Goal: Transaction & Acquisition: Book appointment/travel/reservation

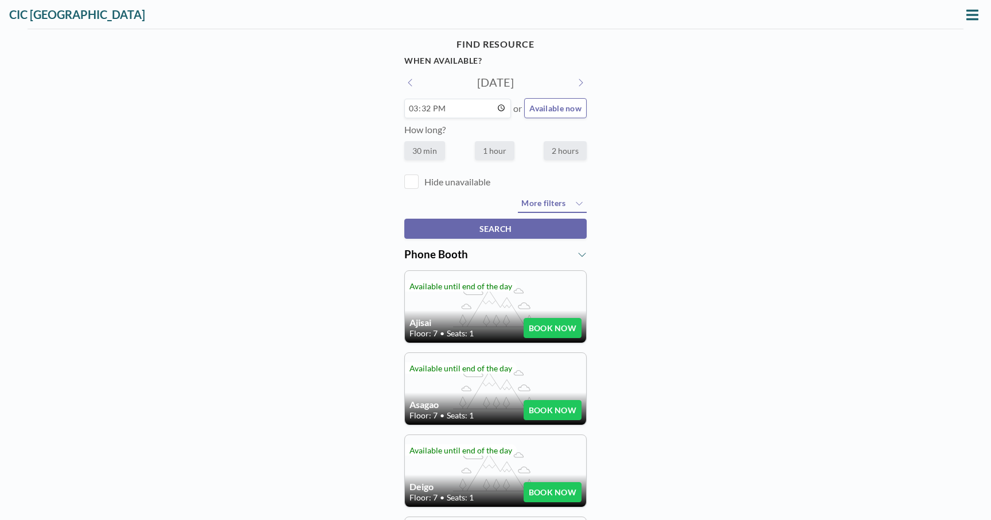
click at [497, 91] on div "FIND RESOURCE When available? [DATE] 15:32 or Available now How long? 30 min 1 …" at bounding box center [495, 136] width 182 height 205
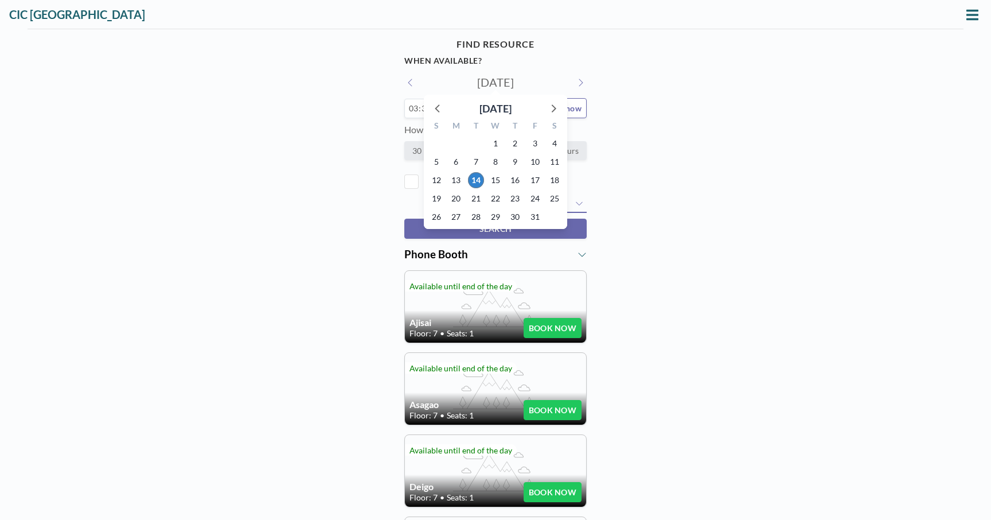
click at [502, 85] on input "[DATE]" at bounding box center [495, 82] width 109 height 14
click at [450, 217] on span "27" at bounding box center [456, 217] width 16 height 16
type input "[DATE]"
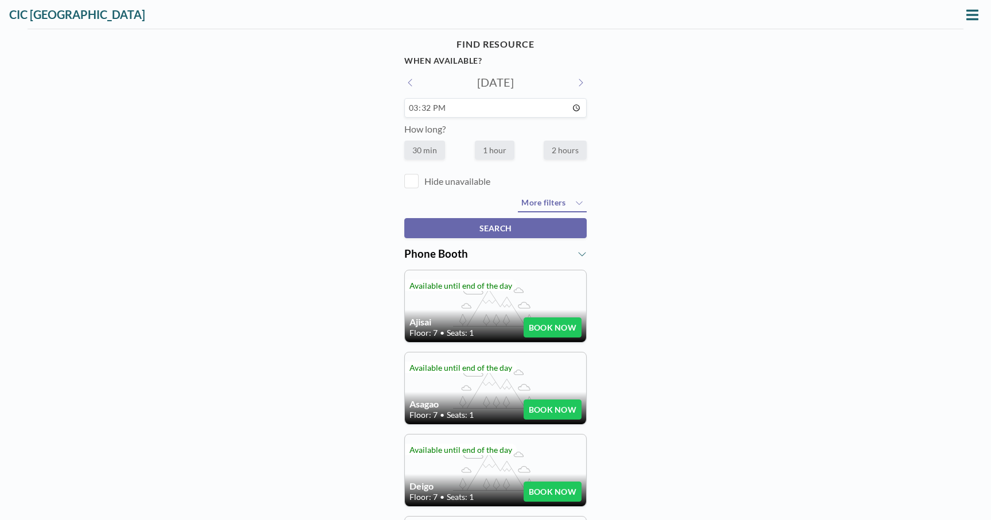
click at [515, 108] on input "15:32" at bounding box center [495, 108] width 182 height 20
click at [571, 103] on input "15:32" at bounding box center [495, 108] width 182 height 20
type input "14:50"
click at [554, 145] on label "2 hours" at bounding box center [565, 150] width 43 height 19
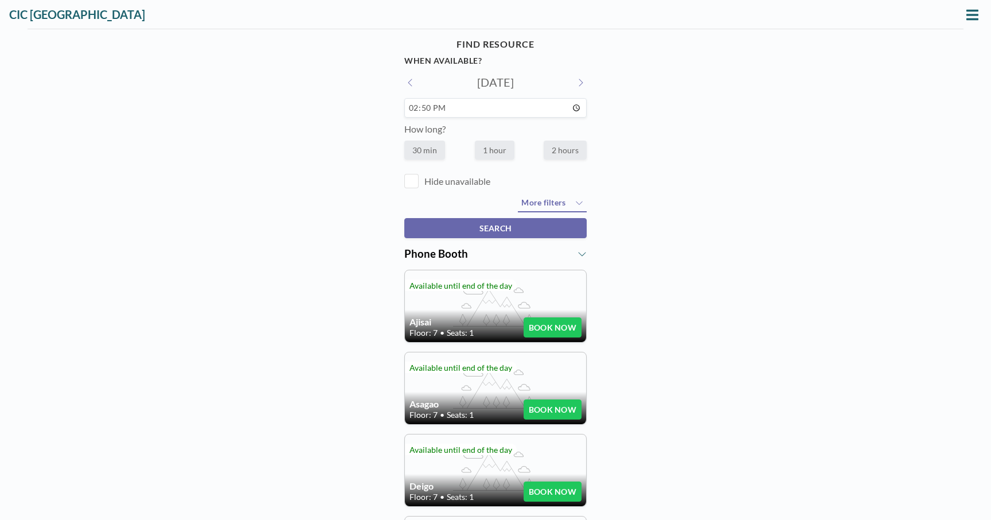
radio input "true"
click at [967, 10] on icon at bounding box center [973, 14] width 12 height 10
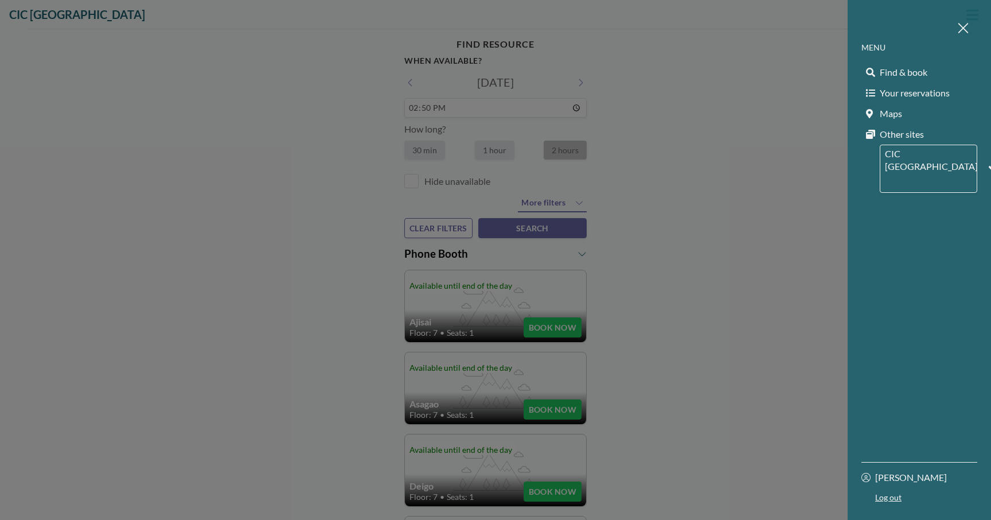
click at [888, 115] on span "Maps" at bounding box center [891, 113] width 22 height 11
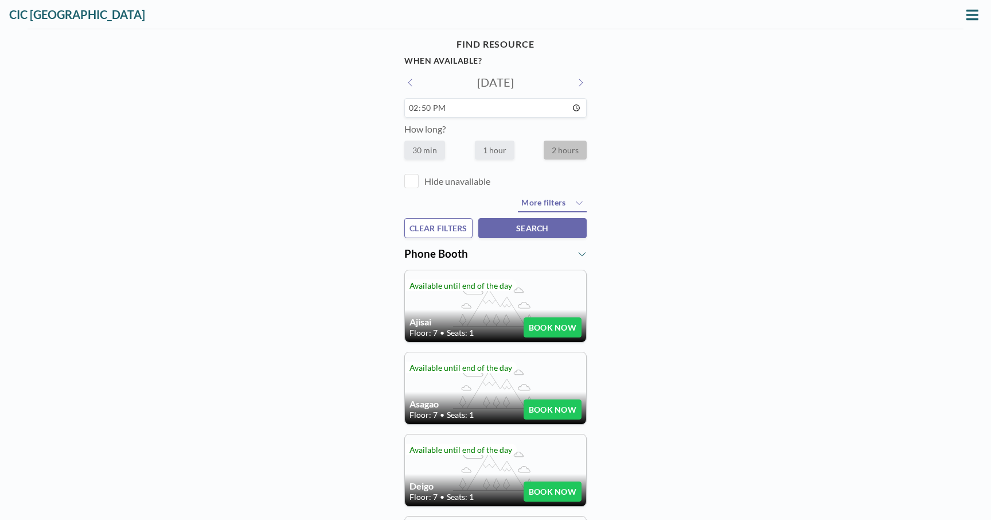
click at [578, 256] on icon at bounding box center [582, 253] width 9 height 9
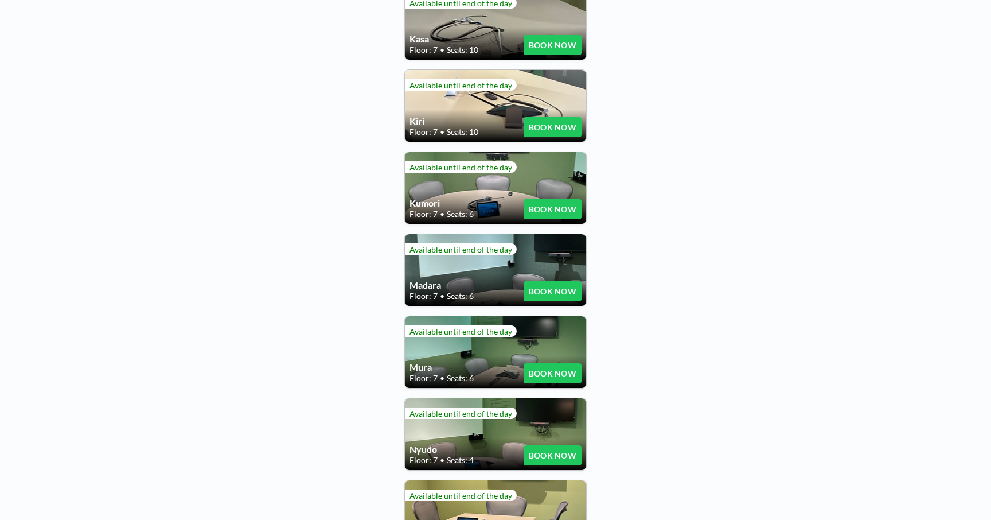
scroll to position [1087, 0]
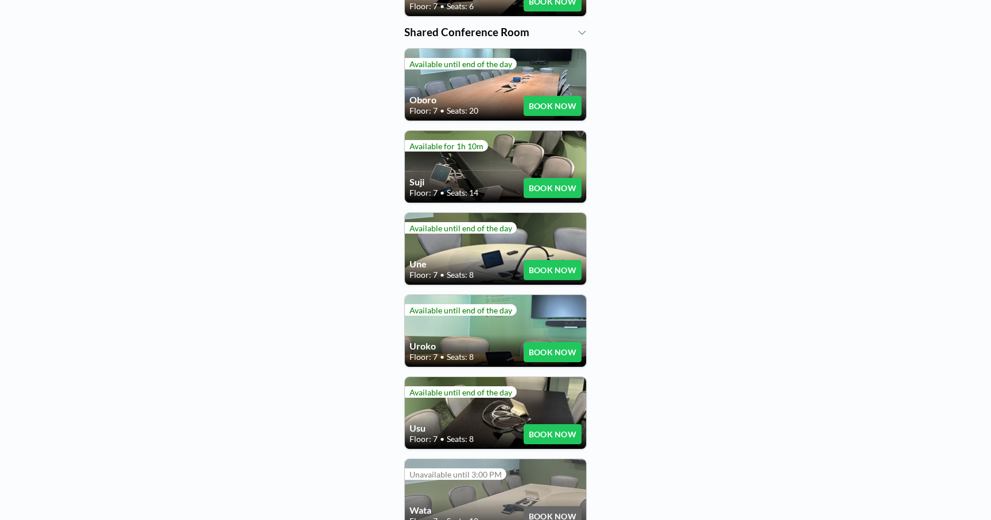
click at [552, 260] on button "BOOK NOW" at bounding box center [553, 270] width 58 height 20
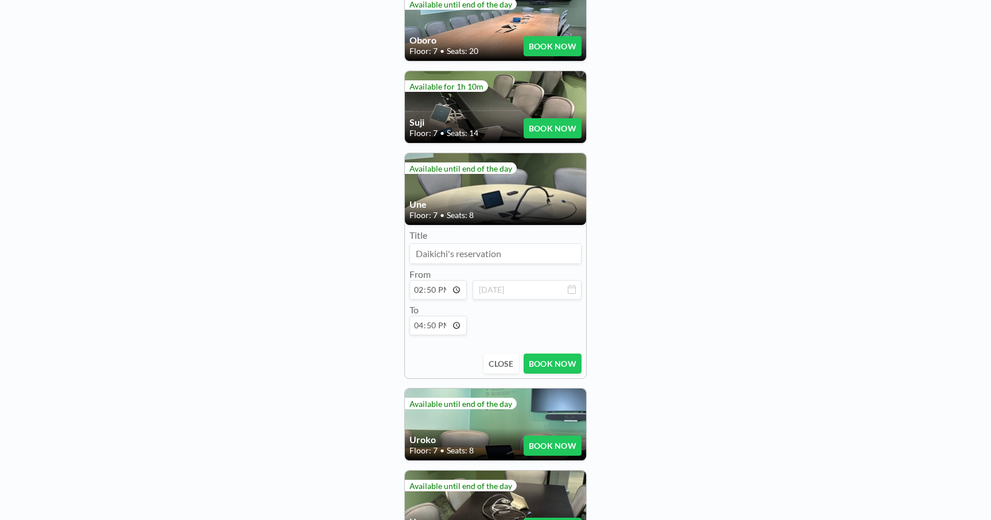
scroll to position [1148, 0]
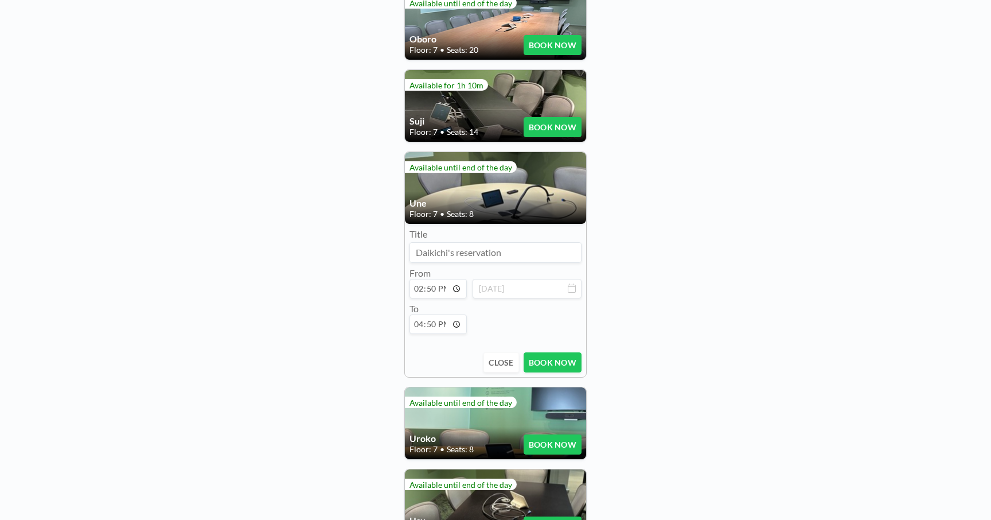
click at [548, 352] on button "BOOK NOW" at bounding box center [553, 362] width 58 height 20
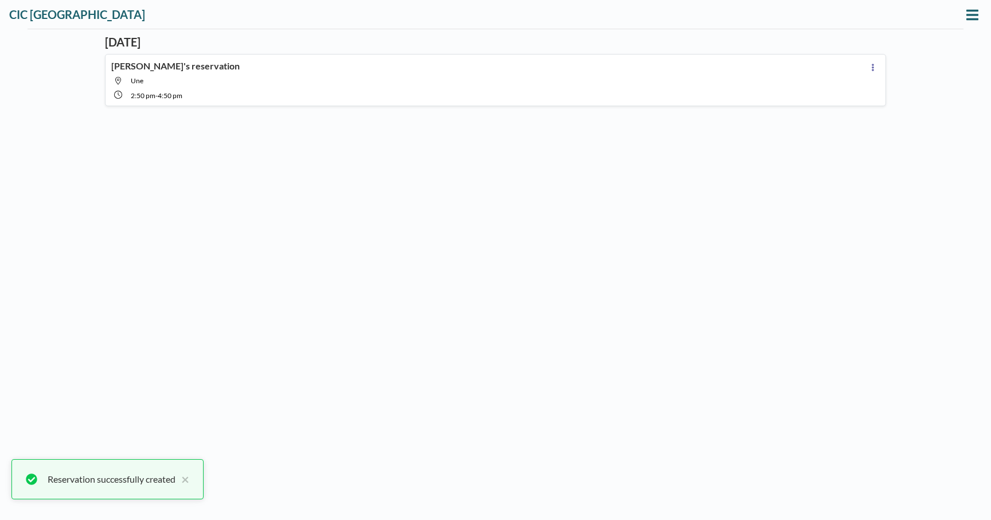
click at [615, 282] on div "[DATE] [PERSON_NAME]'s reservation Une 2:50 PM - 4:50 PM (No title) Are you sur…" at bounding box center [495, 274] width 793 height 491
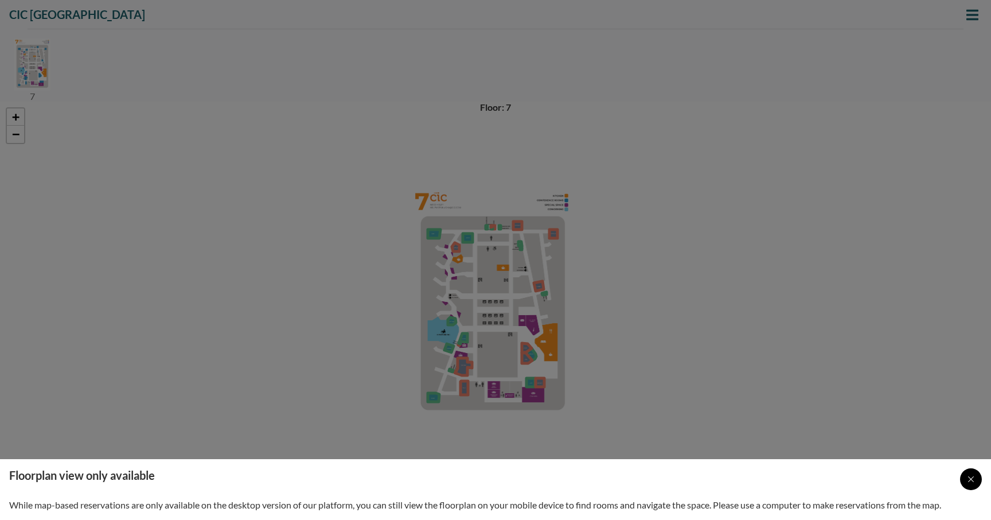
click at [966, 479] on div at bounding box center [971, 479] width 22 height 22
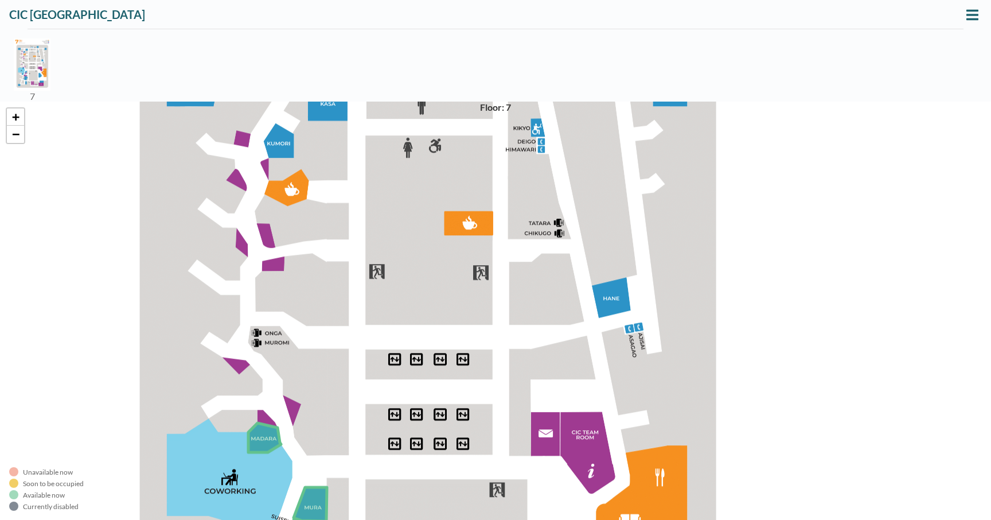
drag, startPoint x: 849, startPoint y: 267, endPoint x: 789, endPoint y: 549, distance: 288.5
click at [789, 0] on html "CIC Fukuoka MENU Find & book Your reservations Maps Other sites CIC Fukuoka Loa…" at bounding box center [495, 0] width 991 height 0
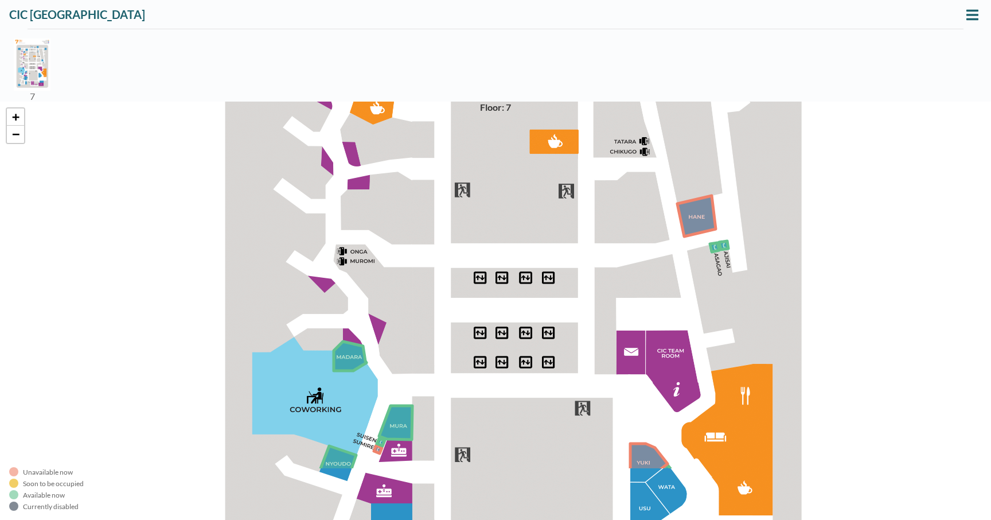
drag, startPoint x: 550, startPoint y: 178, endPoint x: 569, endPoint y: 96, distance: 83.5
click at [569, 96] on div "Unavailable now Soon to be occupied Available now Currently disabled 7 Floor: 7…" at bounding box center [495, 274] width 991 height 491
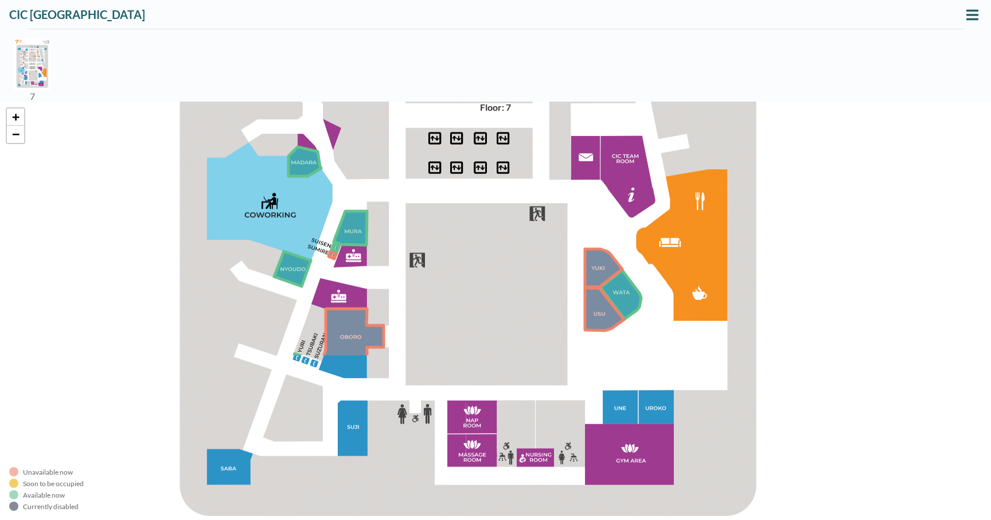
drag, startPoint x: 617, startPoint y: 255, endPoint x: 588, endPoint y: 61, distance: 196.6
click at [588, 61] on div "Unavailable now Soon to be occupied Available now Currently disabled 7 Floor: 7…" at bounding box center [495, 274] width 991 height 491
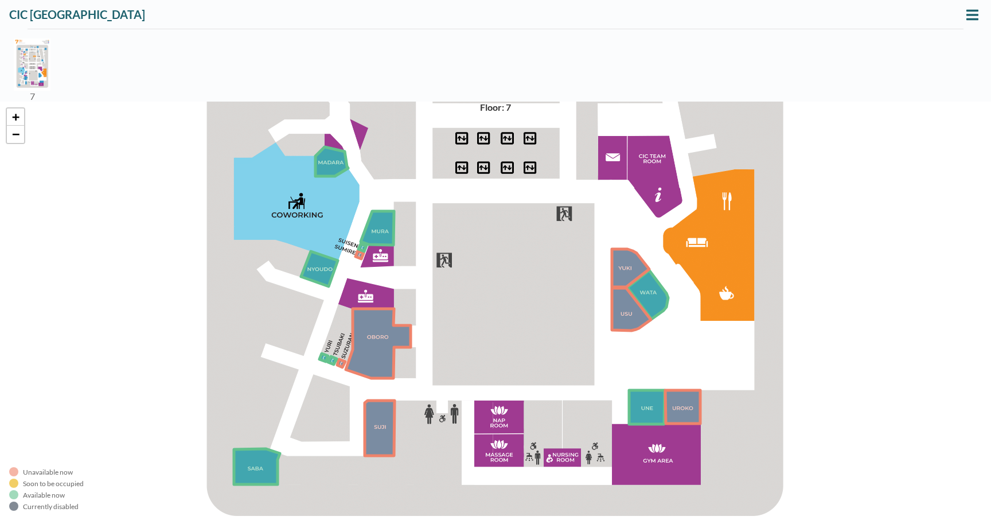
click at [647, 418] on icon at bounding box center [647, 407] width 36 height 34
